Goal: Information Seeking & Learning: Learn about a topic

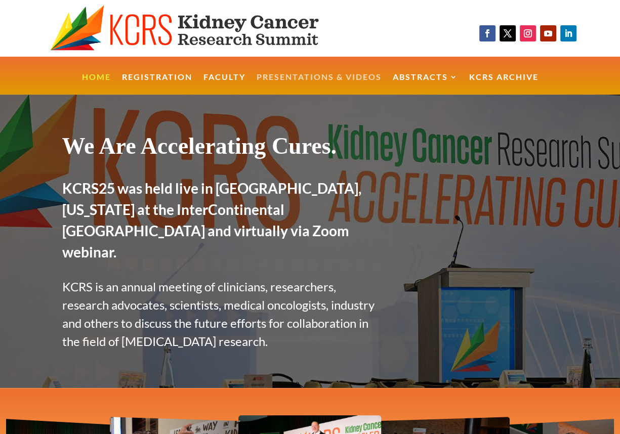
click at [285, 75] on link "Presentations & Videos" at bounding box center [319, 84] width 125 height 22
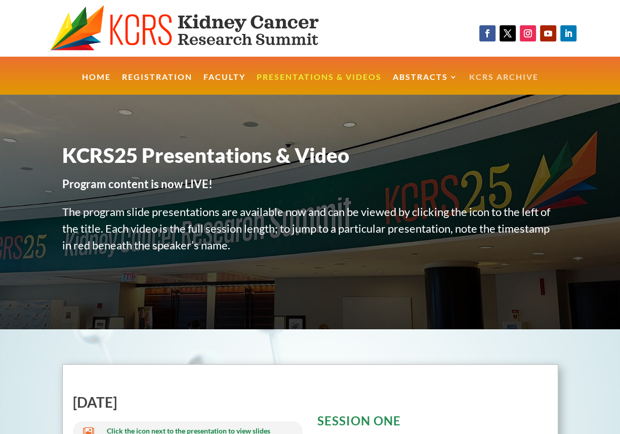
click at [489, 74] on link "KCRS Archive" at bounding box center [503, 84] width 69 height 22
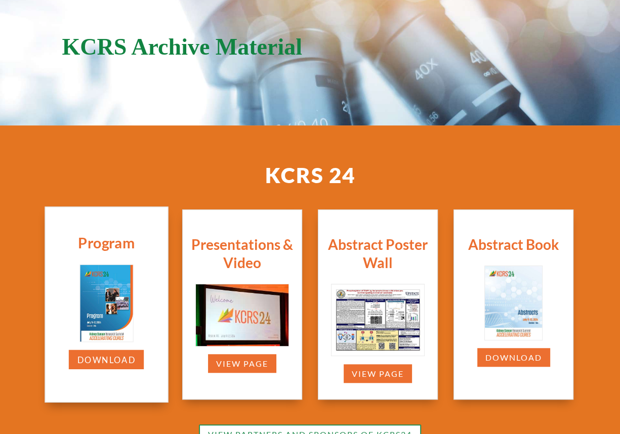
scroll to position [122, 0]
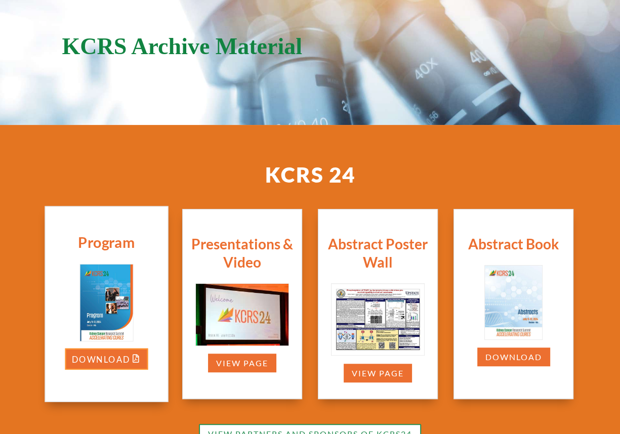
click at [107, 358] on link "Download" at bounding box center [106, 359] width 83 height 21
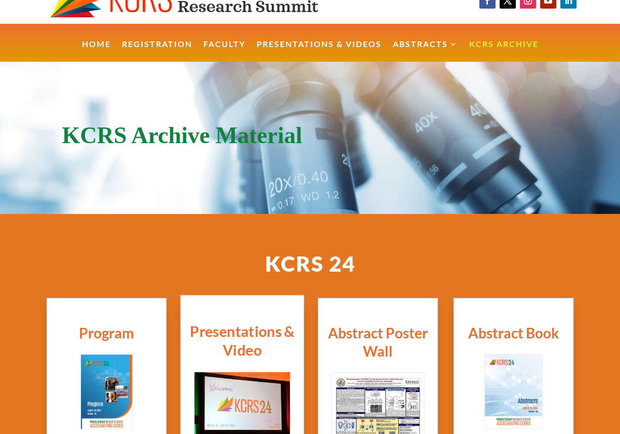
scroll to position [0, 0]
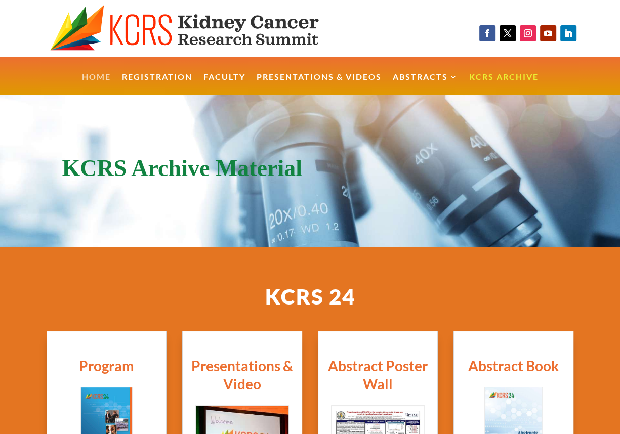
click at [92, 75] on link "Home" at bounding box center [96, 84] width 29 height 22
click at [270, 33] on img at bounding box center [201, 28] width 302 height 47
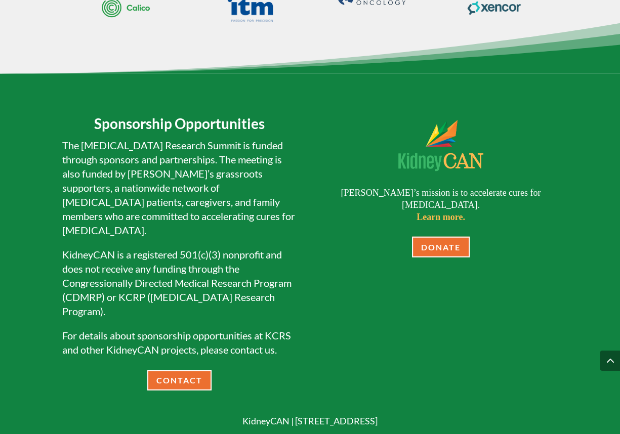
scroll to position [2059, 0]
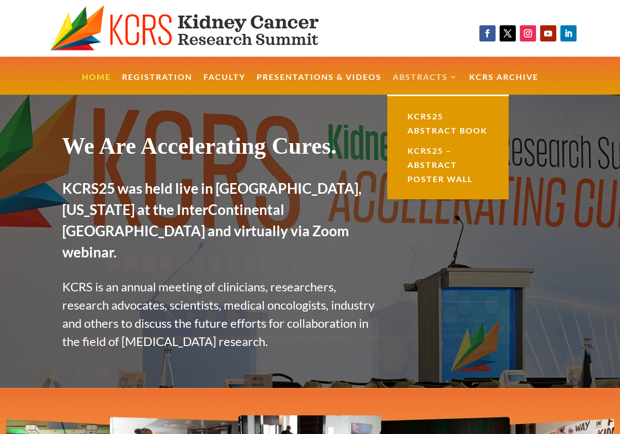
click at [425, 74] on link "Abstracts" at bounding box center [425, 84] width 65 height 22
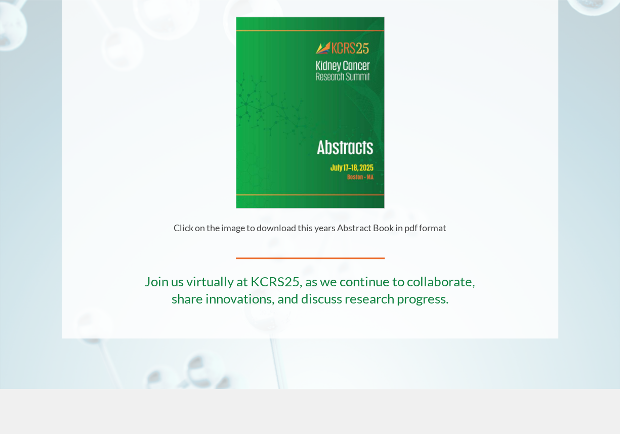
scroll to position [365, 0]
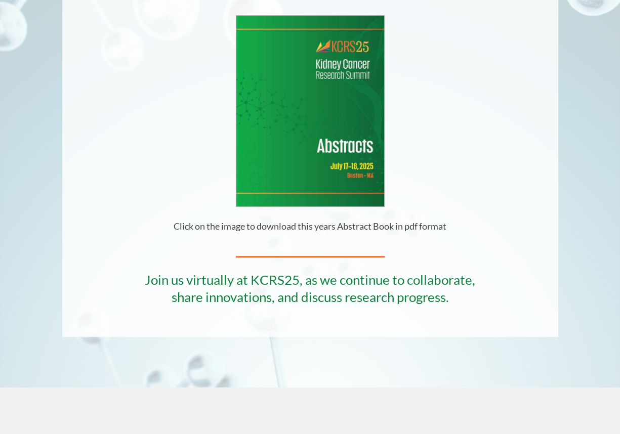
click at [293, 137] on img at bounding box center [310, 111] width 148 height 191
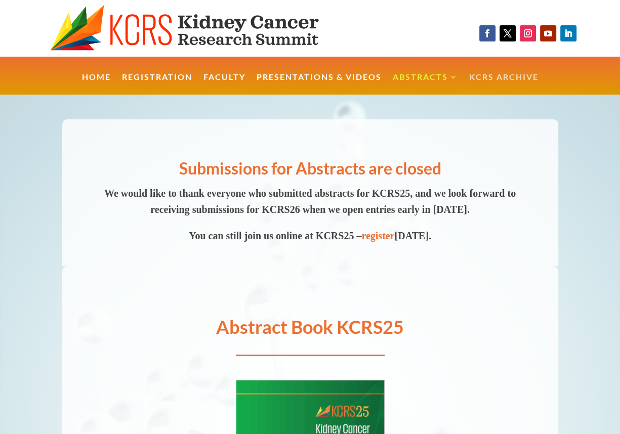
click at [488, 77] on link "KCRS Archive" at bounding box center [503, 84] width 69 height 22
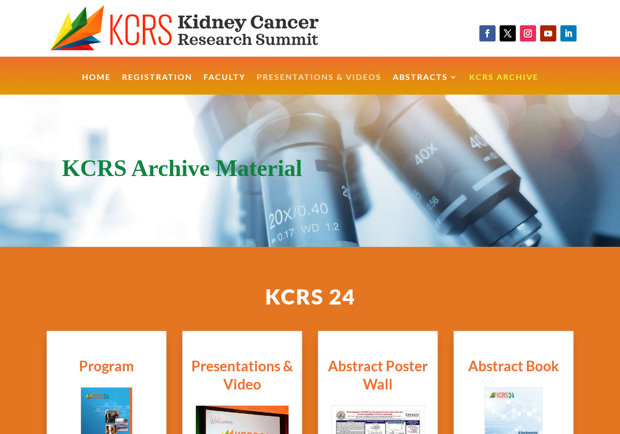
click at [316, 78] on link "Presentations & Videos" at bounding box center [319, 84] width 125 height 22
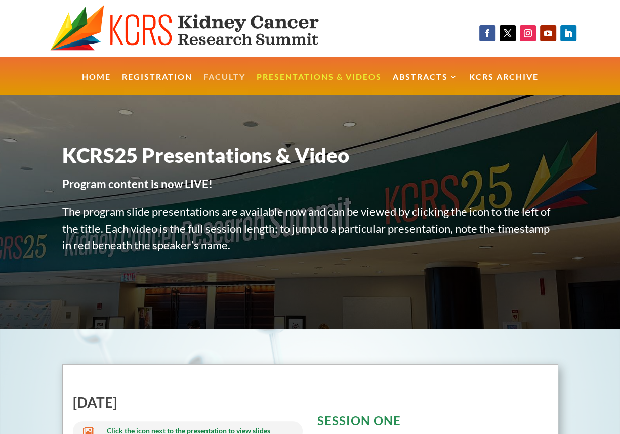
click at [231, 75] on link "Faculty" at bounding box center [224, 84] width 42 height 22
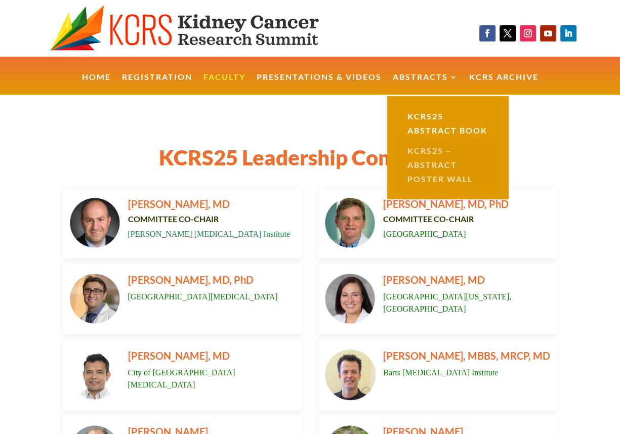
click at [424, 175] on link "KCRS25 – Abstract Poster Wall" at bounding box center [447, 165] width 101 height 49
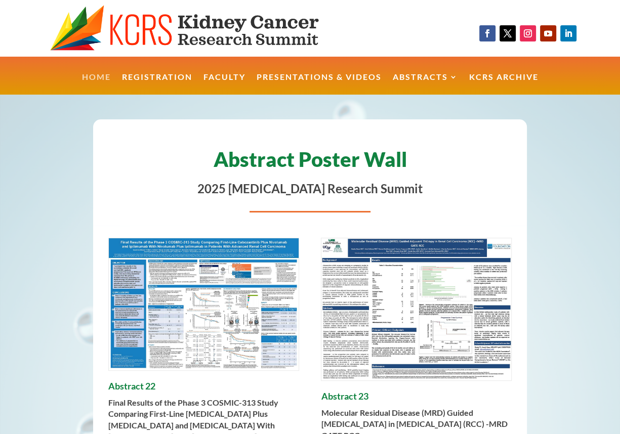
click at [103, 76] on link "Home" at bounding box center [96, 84] width 29 height 22
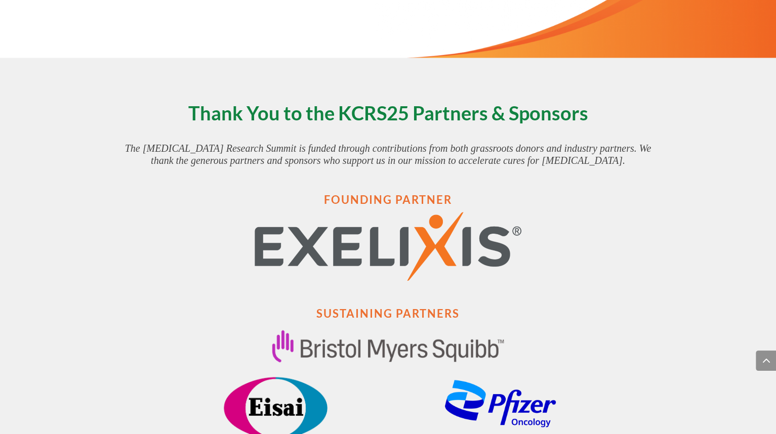
scroll to position [1449, 0]
